Goal: Transaction & Acquisition: Purchase product/service

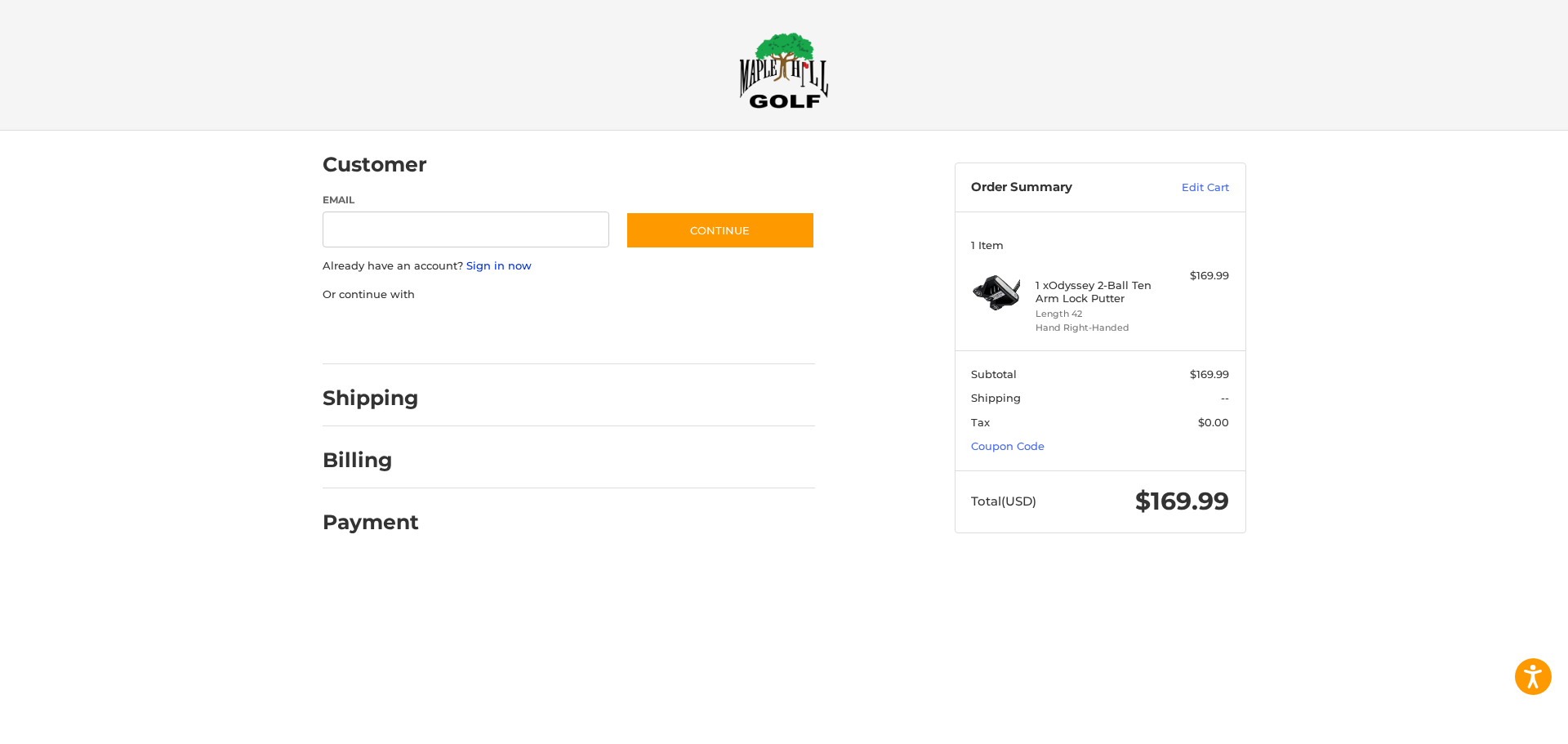
click at [486, 266] on link "Sign in now" at bounding box center [498, 265] width 65 height 13
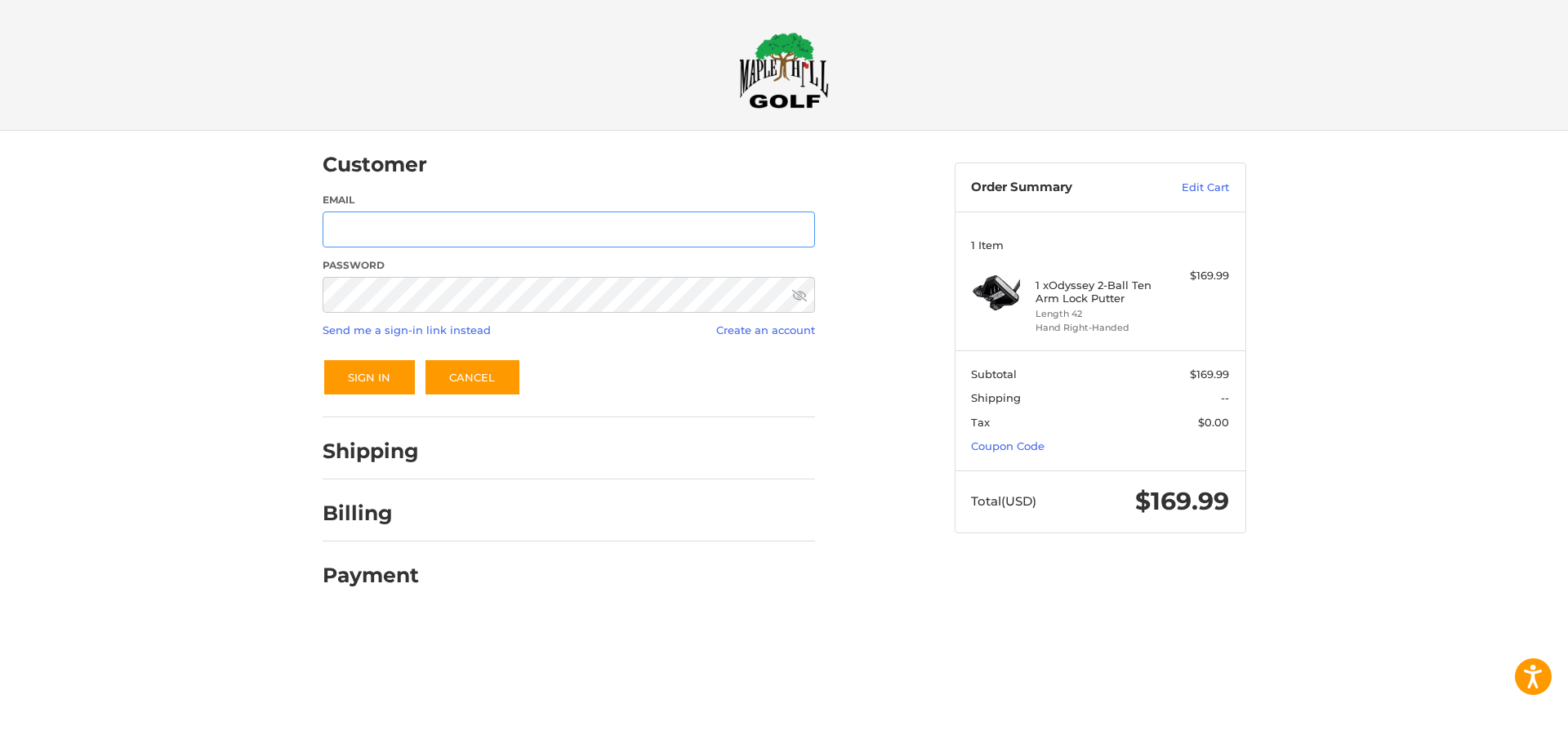
type input "**********"
click at [368, 368] on button "Sign In" at bounding box center [370, 377] width 94 height 38
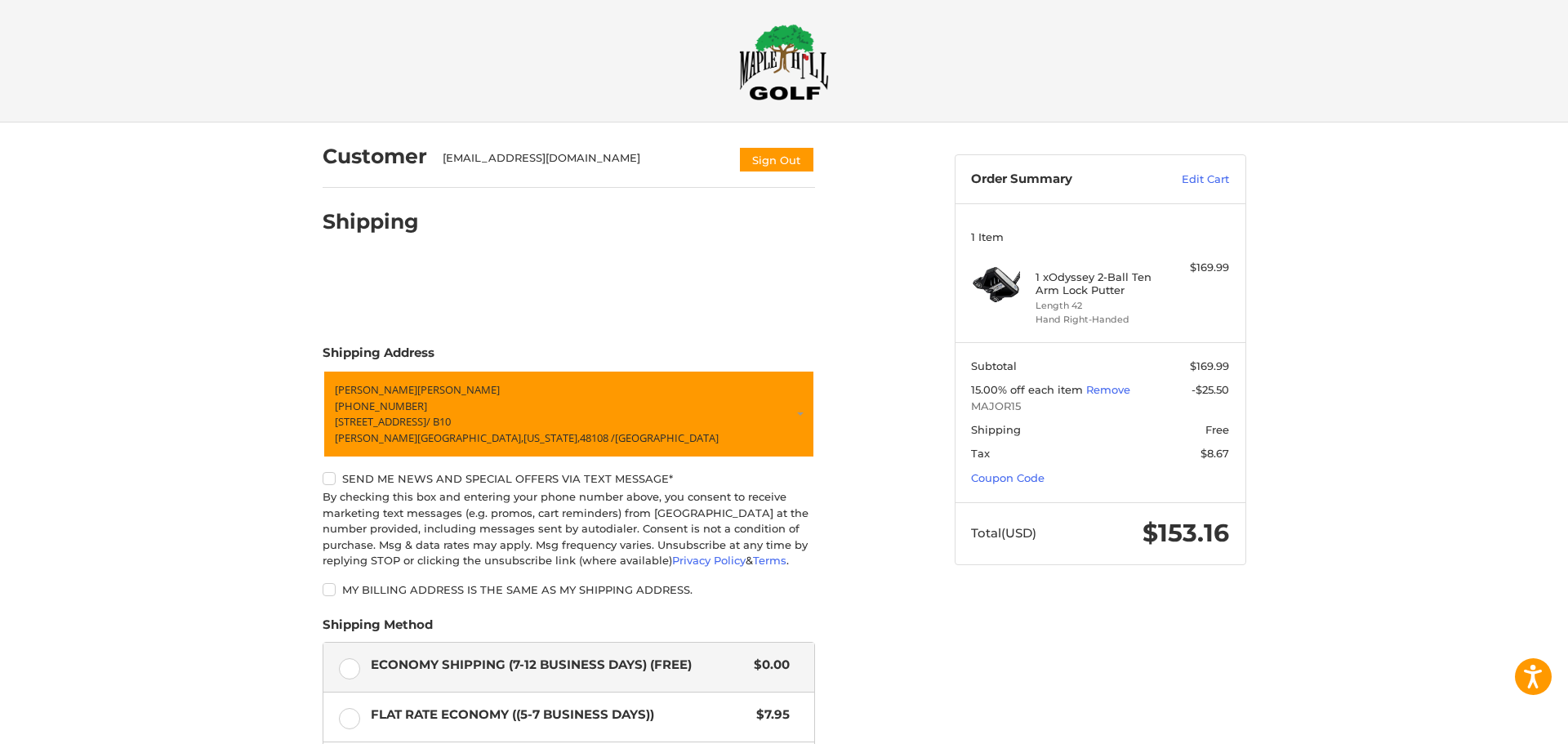
scroll to position [15, 0]
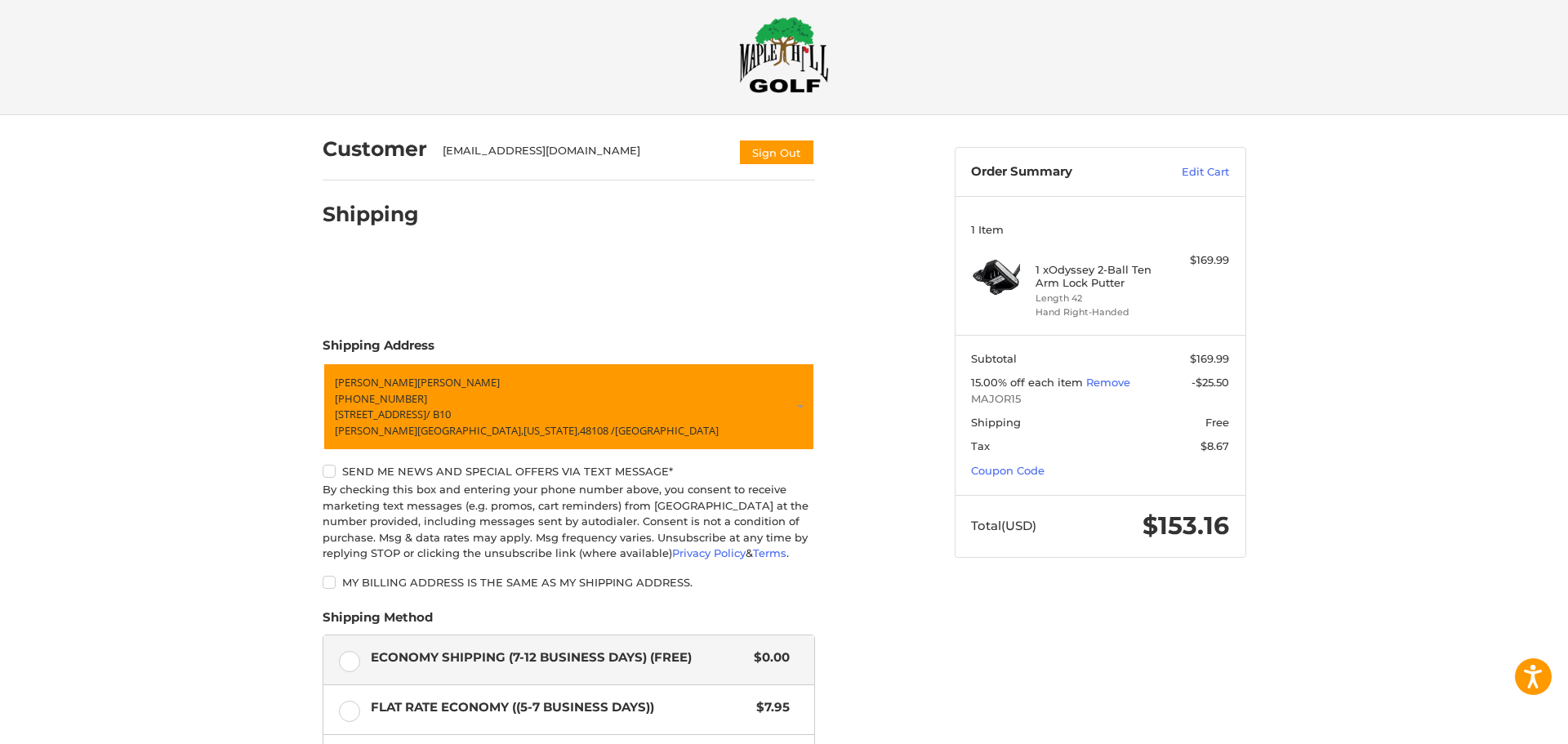
click at [753, 48] on img at bounding box center [783, 54] width 90 height 76
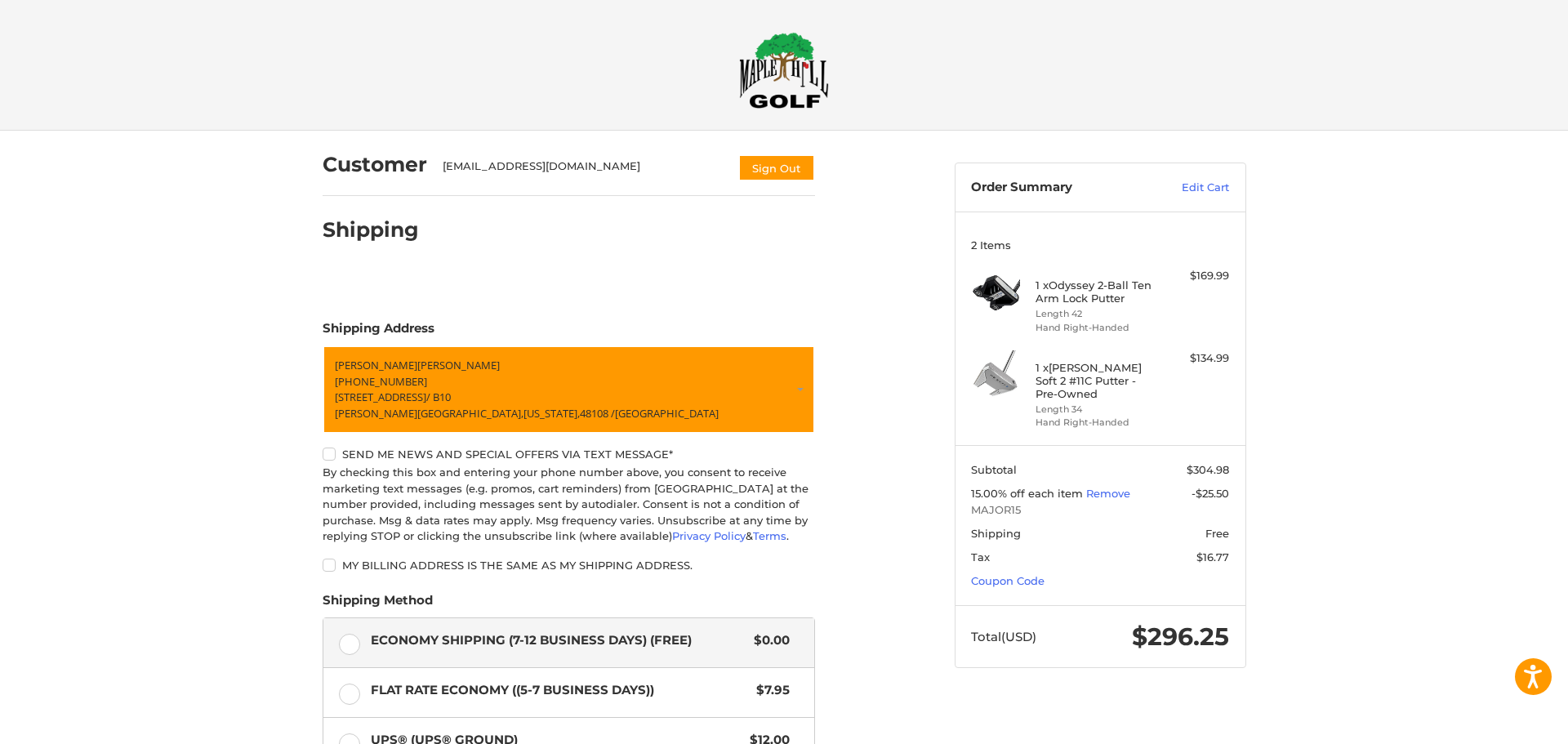
click at [782, 78] on img at bounding box center [783, 70] width 90 height 76
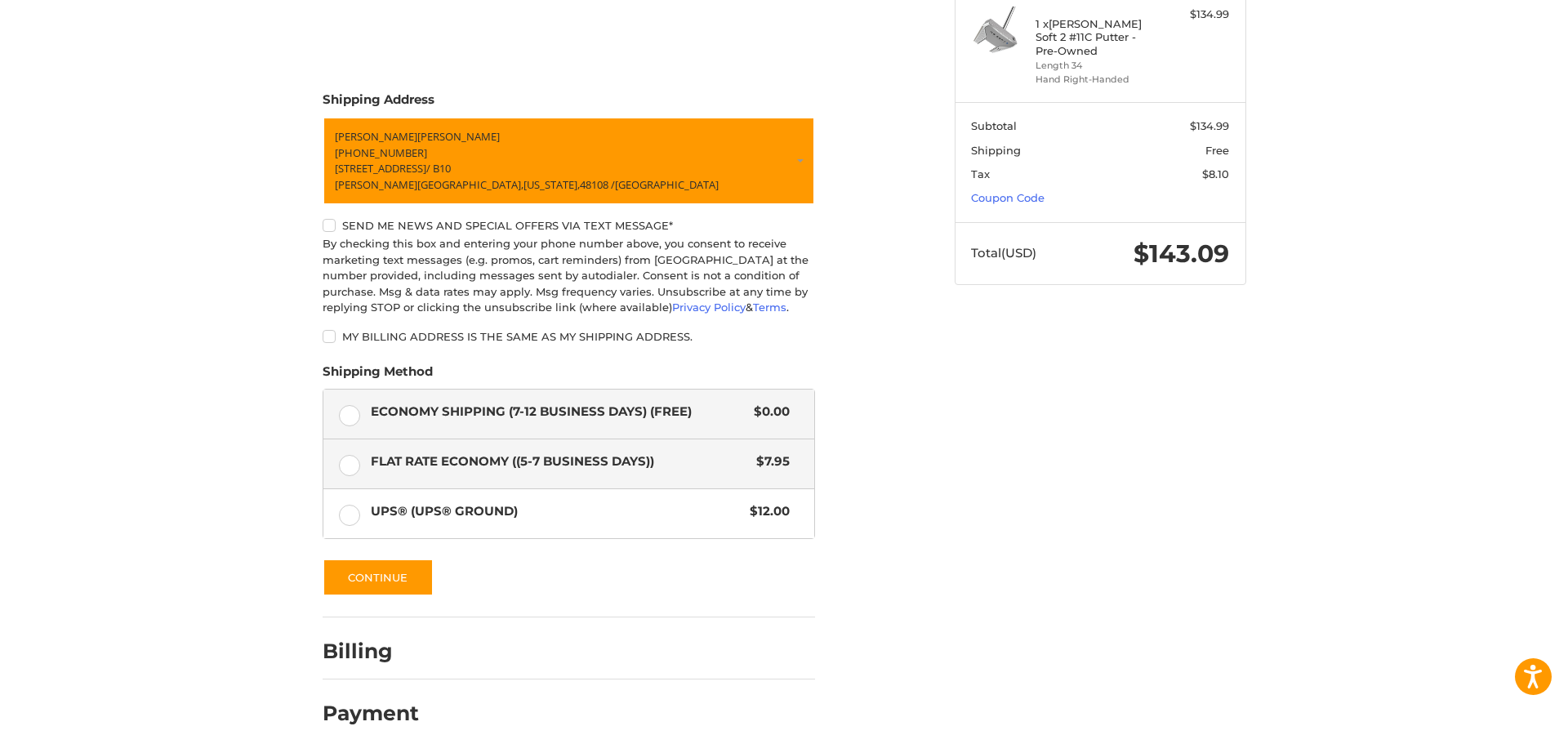
scroll to position [274, 0]
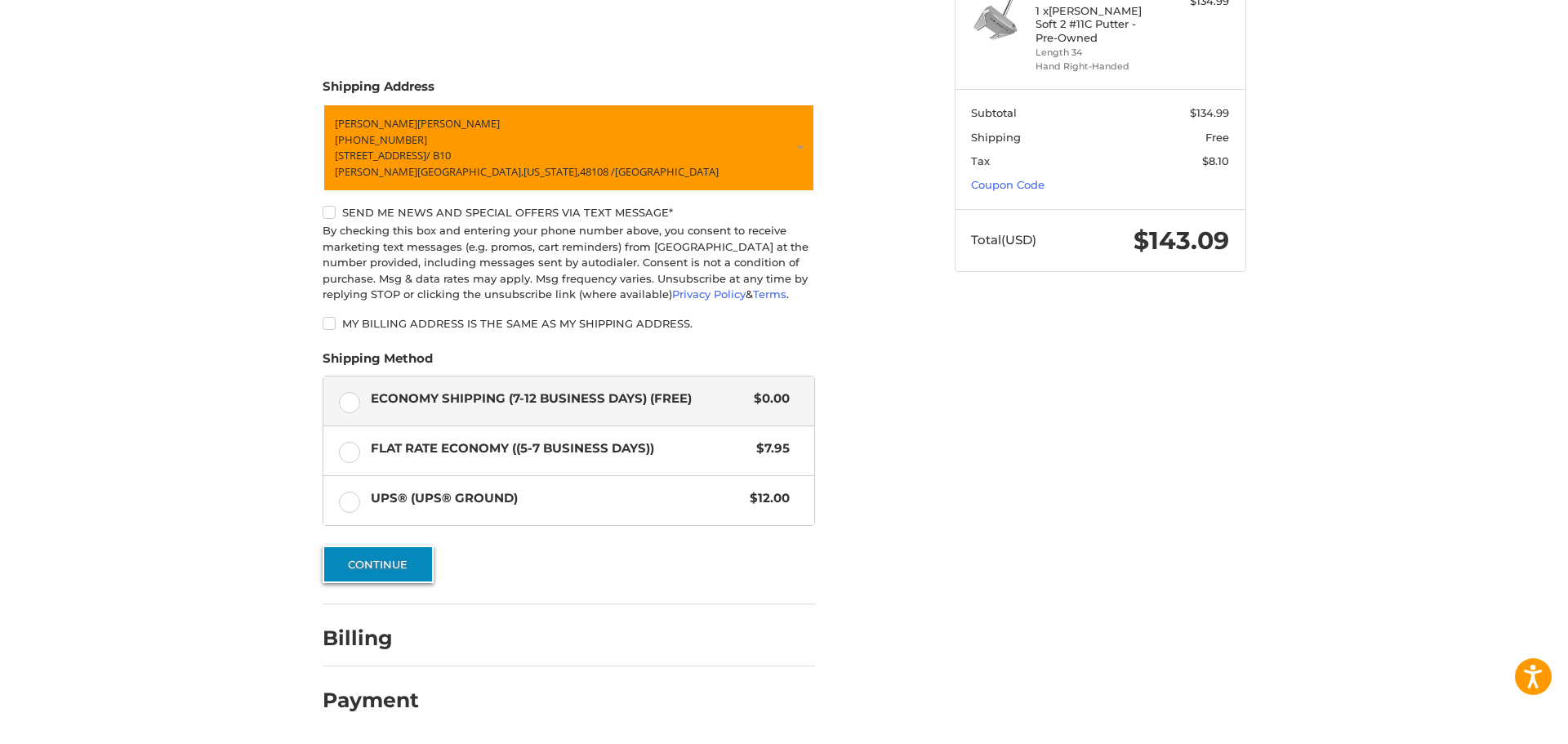
click at [370, 560] on button "Continue" at bounding box center [378, 564] width 111 height 38
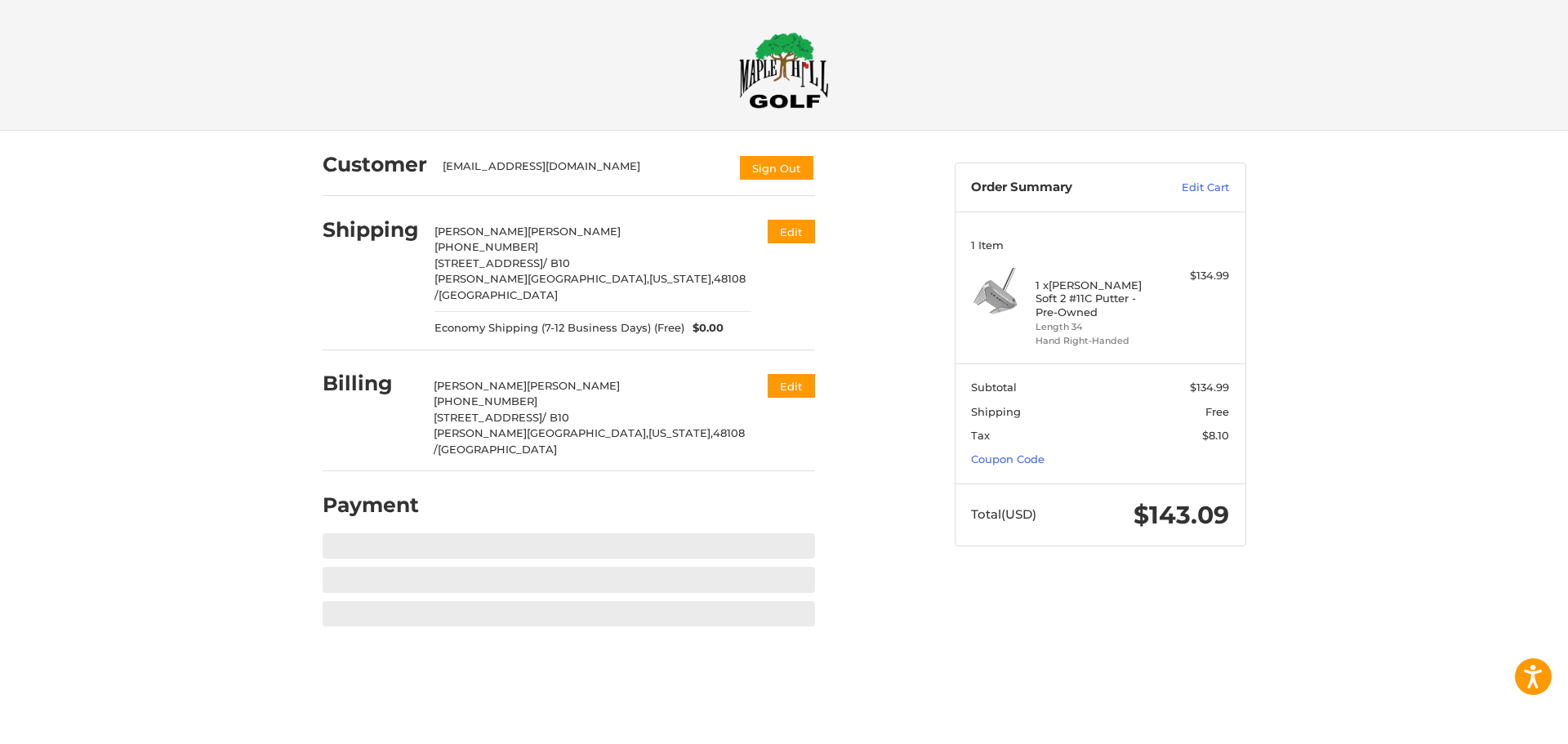
scroll to position [0, 0]
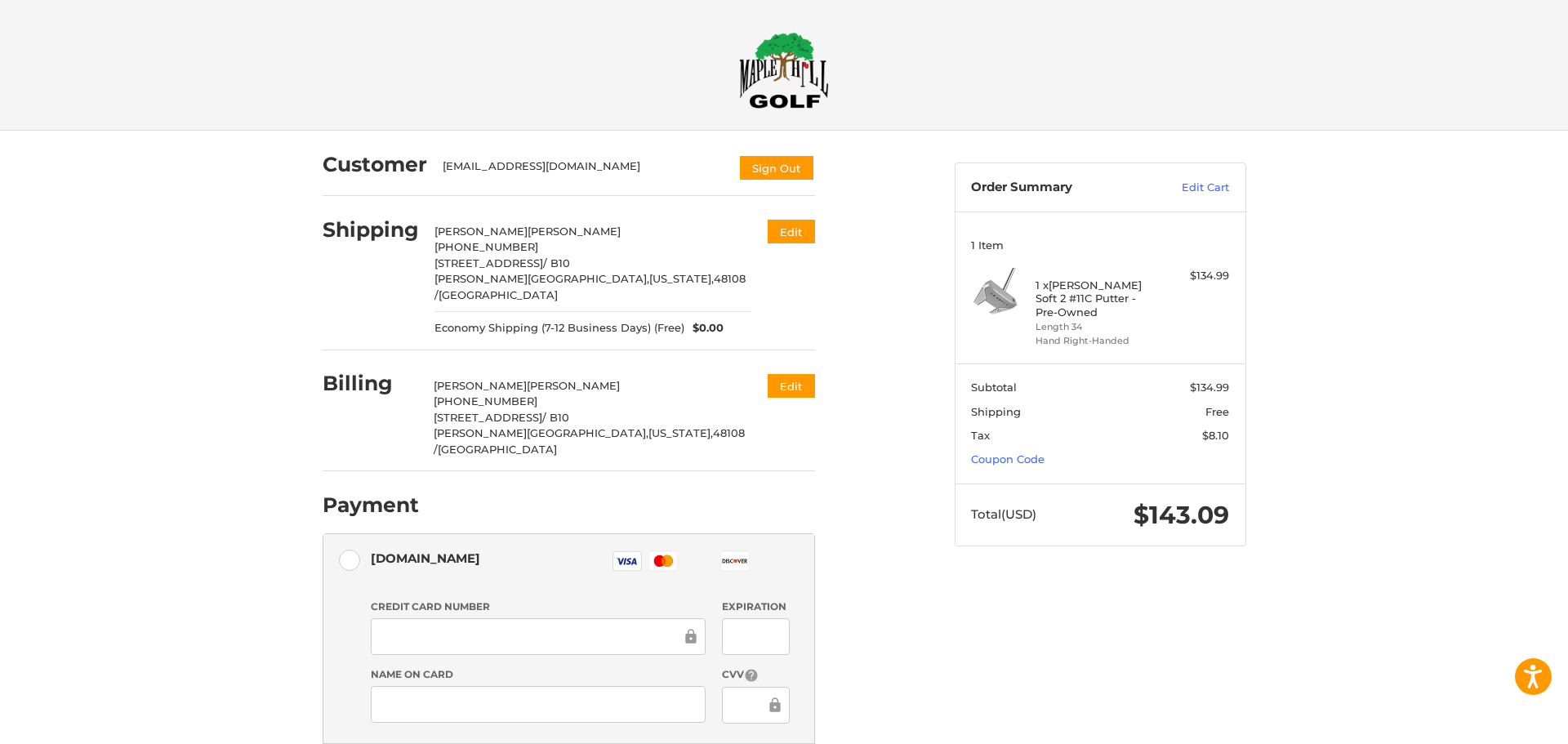
click at [1359, 392] on div "Customer chlebekt@gmail.com Sign Out Shipping Thomas Chlebek +1 7343419691 4883…" at bounding box center [784, 576] width 1568 height 890
